Goal: Information Seeking & Learning: Learn about a topic

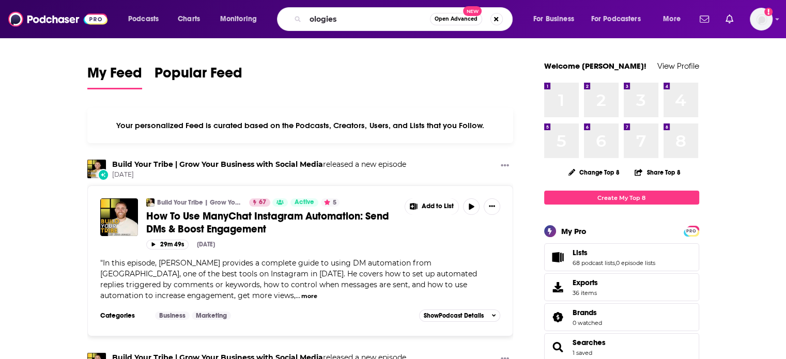
type input "ologies"
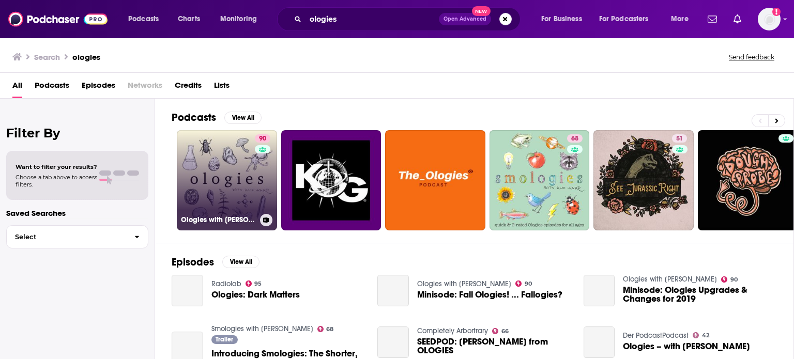
click at [229, 173] on link "90 Ologies with [PERSON_NAME]" at bounding box center [227, 180] width 100 height 100
